Goal: Information Seeking & Learning: Learn about a topic

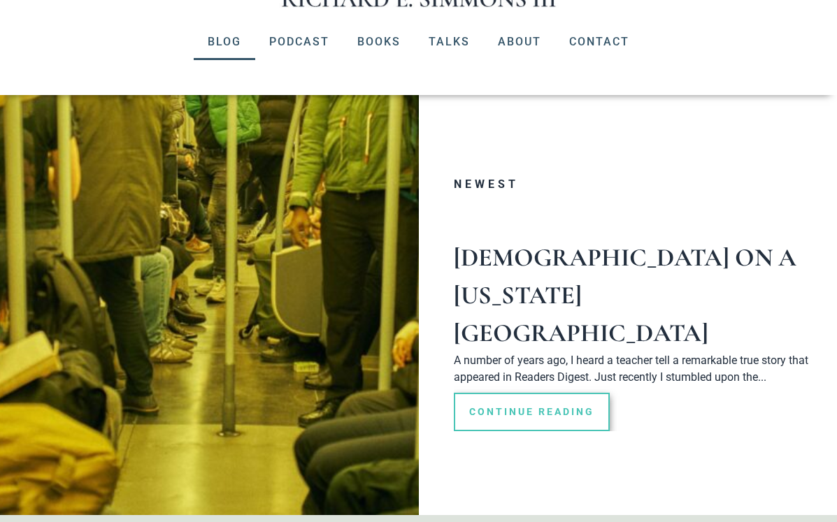
scroll to position [170, 0]
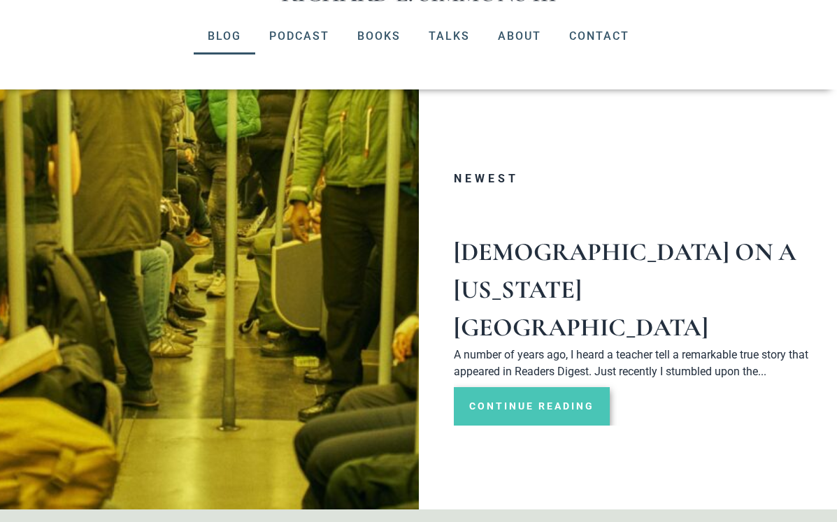
click at [540, 387] on link "Continue Reading" at bounding box center [532, 406] width 156 height 38
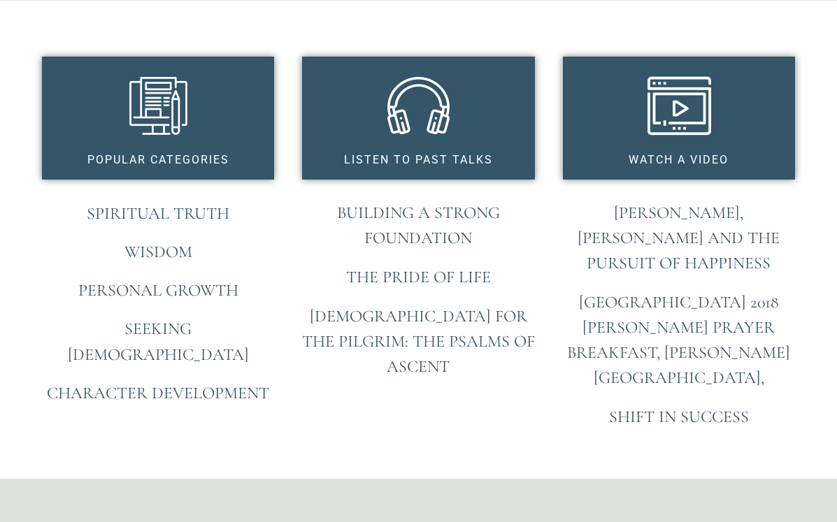
scroll to position [1113, 0]
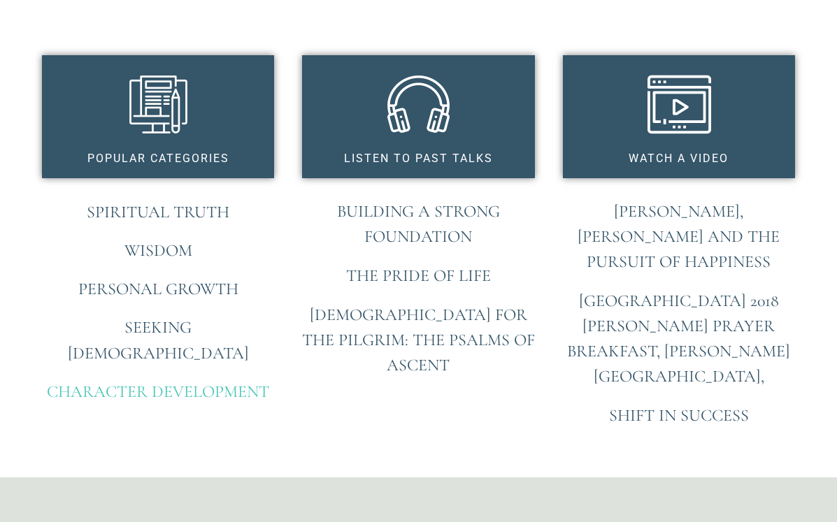
click at [217, 382] on link "Character Development" at bounding box center [158, 392] width 222 height 20
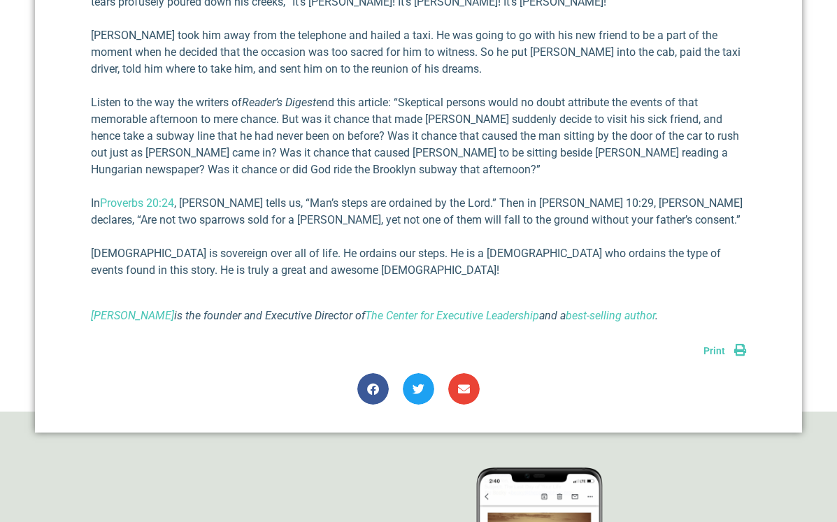
scroll to position [1522, 0]
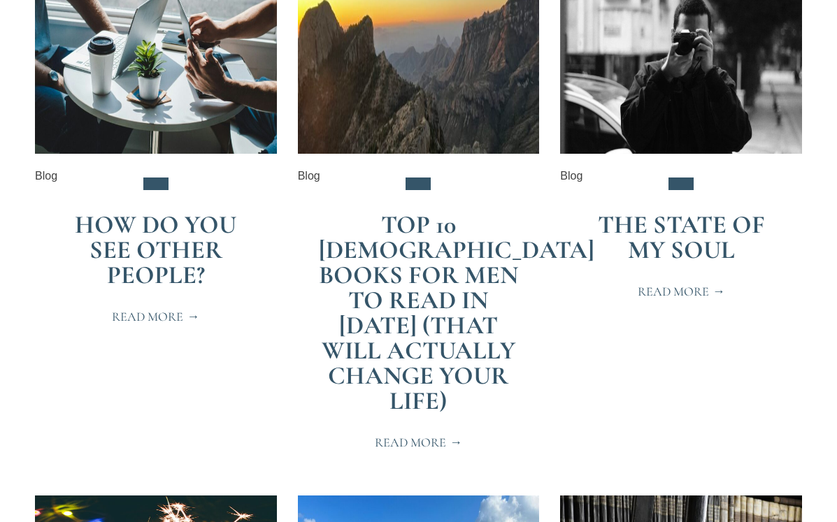
scroll to position [402, 0]
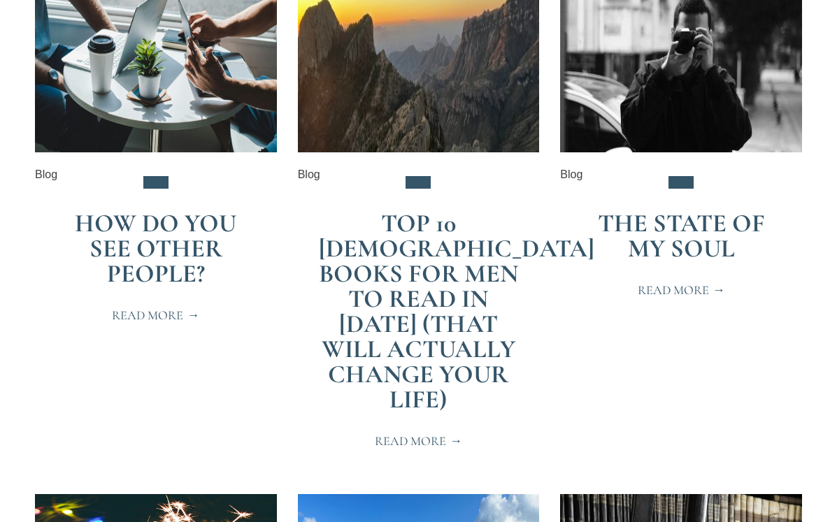
click at [175, 312] on span "Read More" at bounding box center [155, 315] width 87 height 13
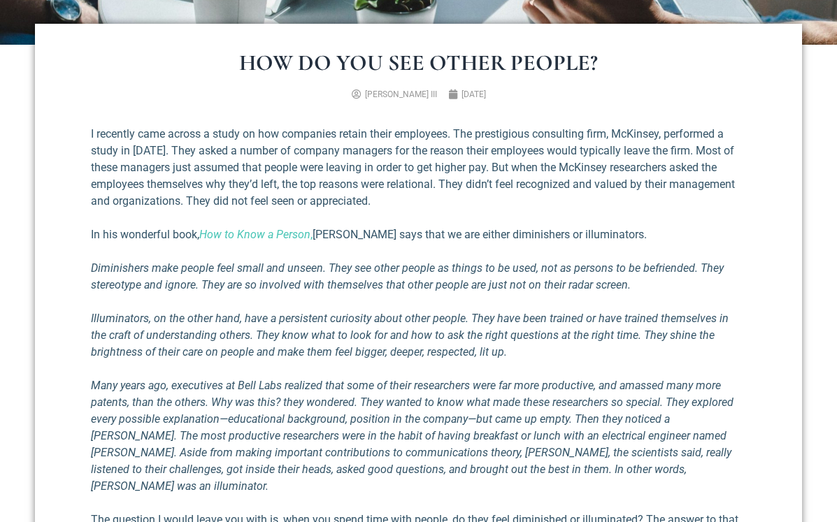
scroll to position [437, 0]
